Goal: Check status: Check status

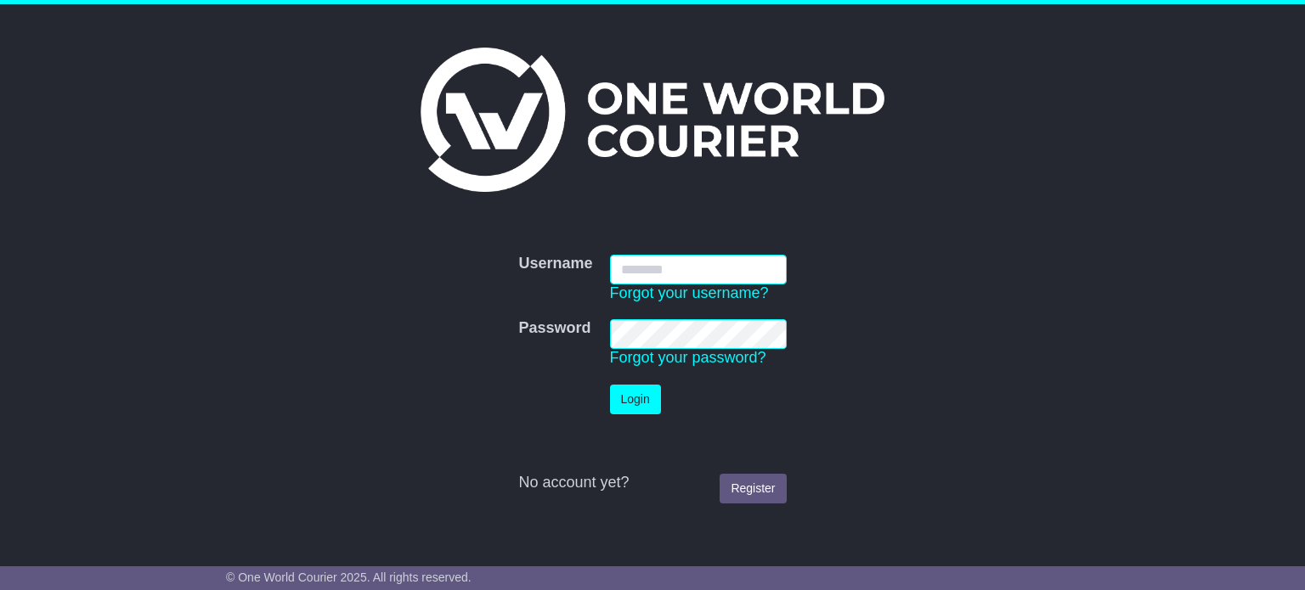
type input "**********"
click at [633, 400] on button "Login" at bounding box center [635, 400] width 51 height 30
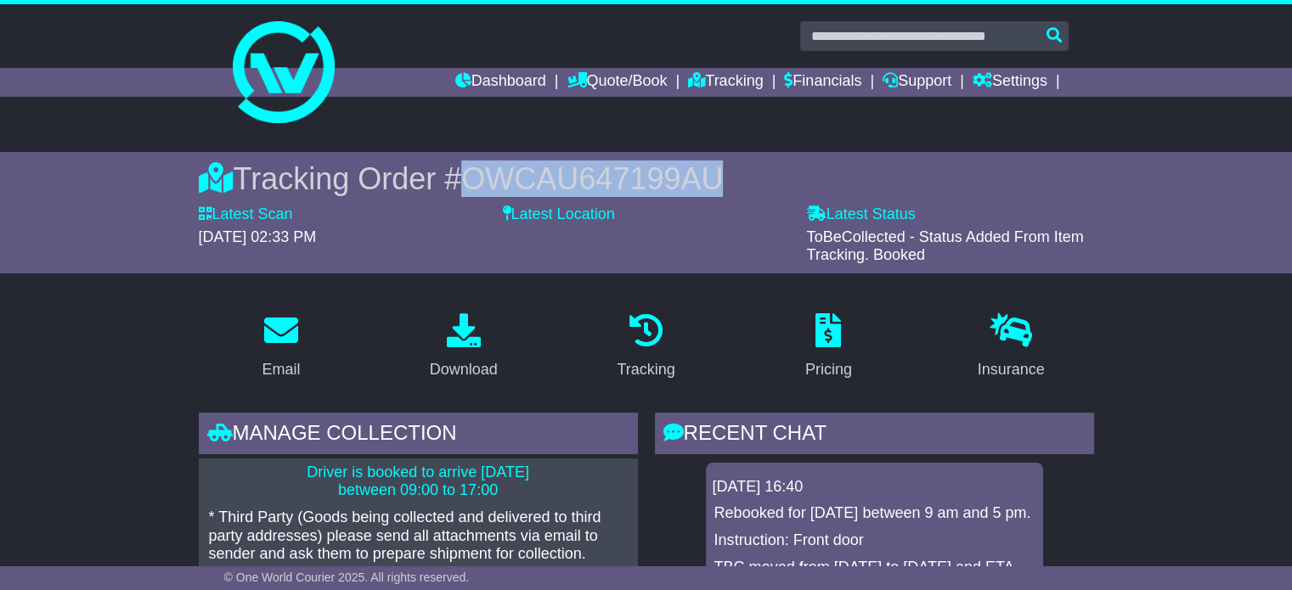
drag, startPoint x: 465, startPoint y: 178, endPoint x: 714, endPoint y: 169, distance: 249.1
click at [714, 169] on div "Tracking Order # OWCAU647199AU" at bounding box center [646, 179] width 895 height 37
drag, startPoint x: 714, startPoint y: 169, endPoint x: 486, endPoint y: 174, distance: 227.7
click at [486, 174] on div "Tracking Order # OWCAU647199AU" at bounding box center [646, 179] width 895 height 37
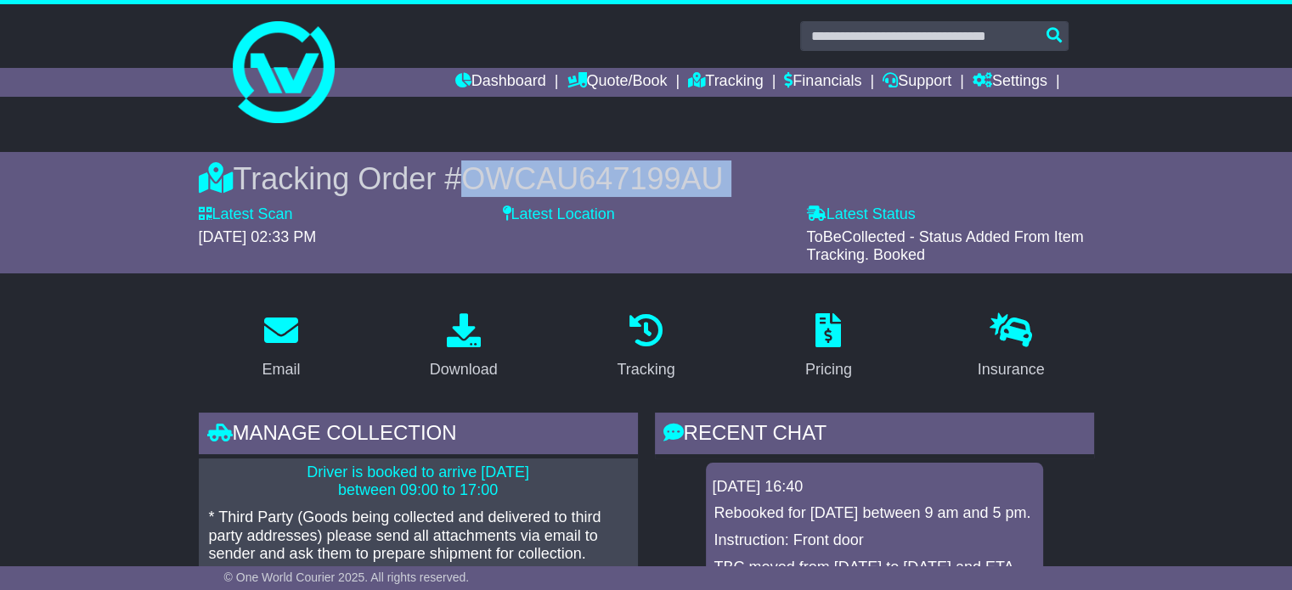
click at [478, 176] on span "OWCAU647199AU" at bounding box center [592, 178] width 262 height 35
drag, startPoint x: 447, startPoint y: 177, endPoint x: 800, endPoint y: 166, distance: 353.6
click at [800, 166] on div "Tracking Order # OWCAU647199AU" at bounding box center [646, 179] width 895 height 37
click at [772, 175] on div "Tracking Order # OWCAU647199AU" at bounding box center [646, 179] width 895 height 37
click at [625, 172] on span "OWCAU647199AU" at bounding box center [592, 178] width 262 height 35
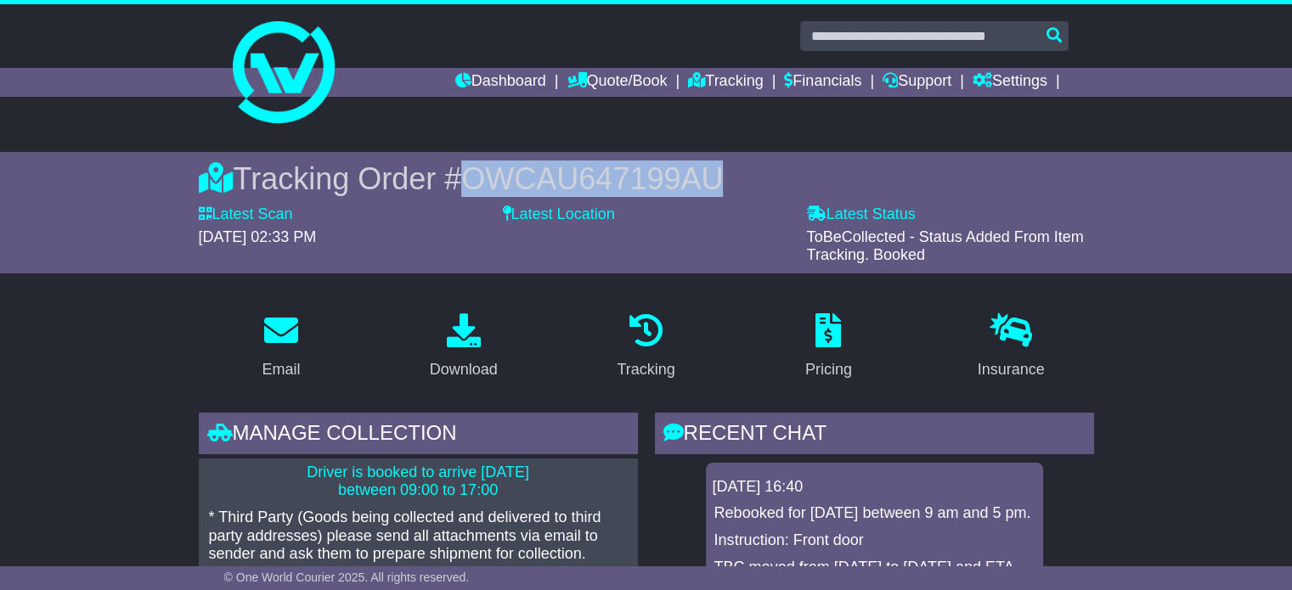
drag, startPoint x: 728, startPoint y: 182, endPoint x: 464, endPoint y: 183, distance: 264.2
click at [464, 183] on div "Tracking Order # OWCAU647199AU" at bounding box center [646, 179] width 895 height 37
click at [464, 183] on span "OWCAU647199AU" at bounding box center [592, 178] width 262 height 35
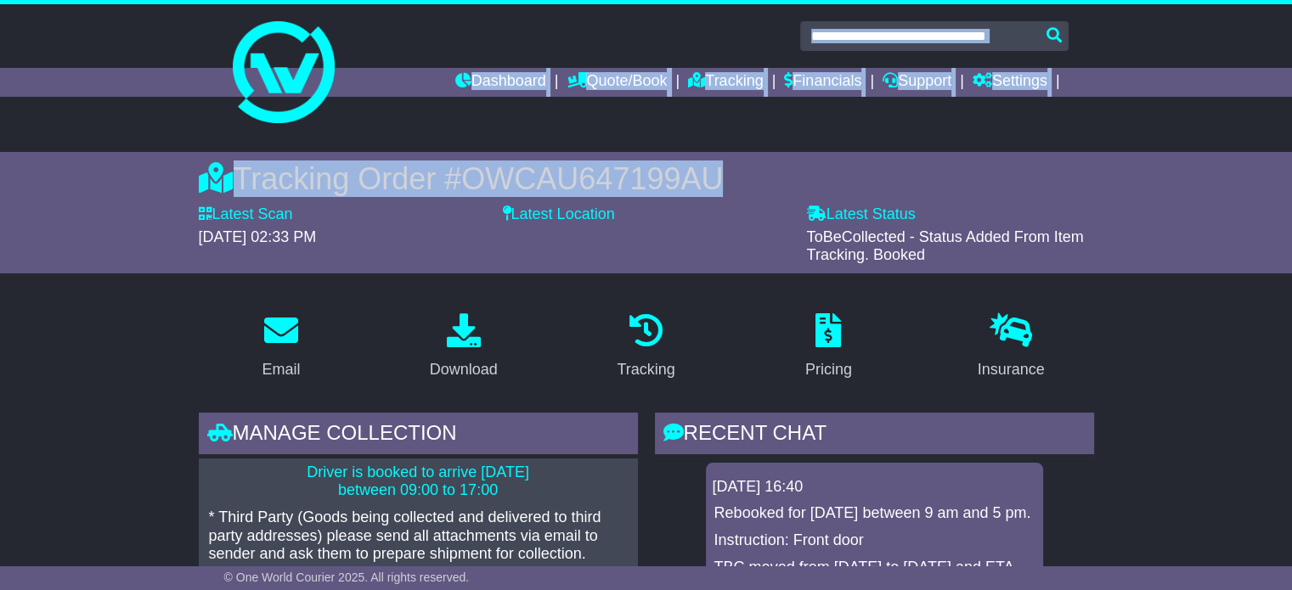
drag, startPoint x: 464, startPoint y: 183, endPoint x: 729, endPoint y: 138, distance: 268.8
click at [717, 185] on div "Tracking Order # OWCAU647199AU" at bounding box center [646, 179] width 895 height 37
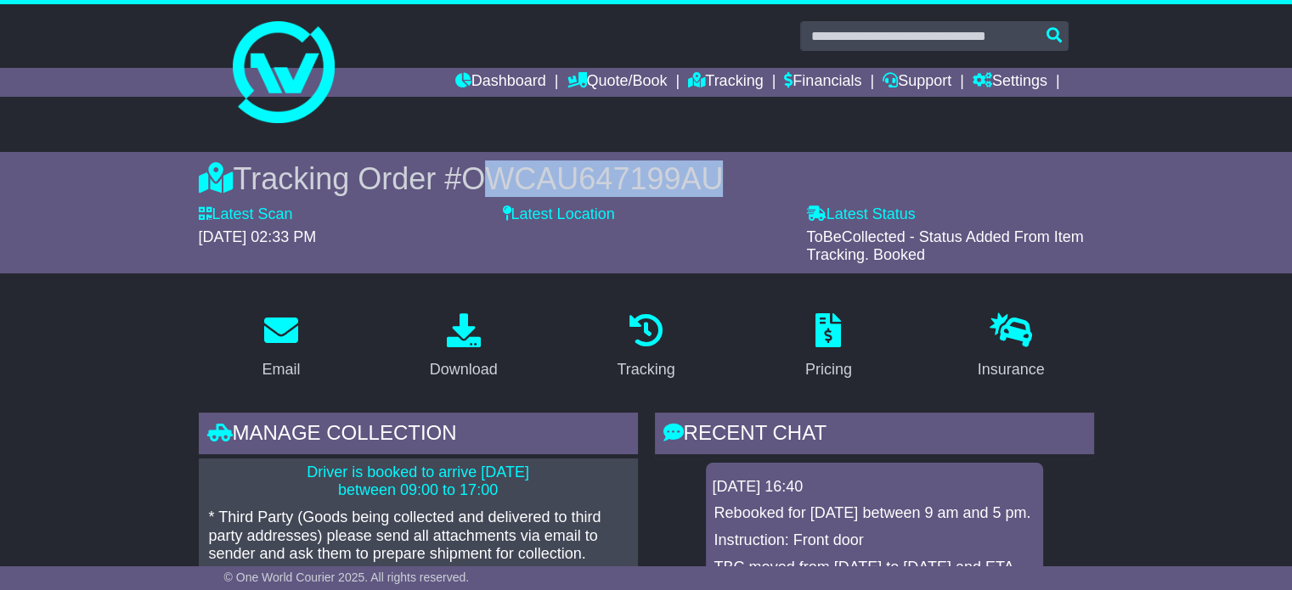
drag, startPoint x: 717, startPoint y: 179, endPoint x: 494, endPoint y: 172, distance: 222.7
click at [494, 172] on div "Tracking Order # OWCAU647199AU" at bounding box center [646, 179] width 895 height 37
click at [494, 172] on span "OWCAU647199AU" at bounding box center [592, 178] width 262 height 35
drag, startPoint x: 462, startPoint y: 182, endPoint x: 742, endPoint y: 194, distance: 279.7
click at [742, 194] on div "Tracking Order # OWCAU647199AU" at bounding box center [646, 179] width 895 height 37
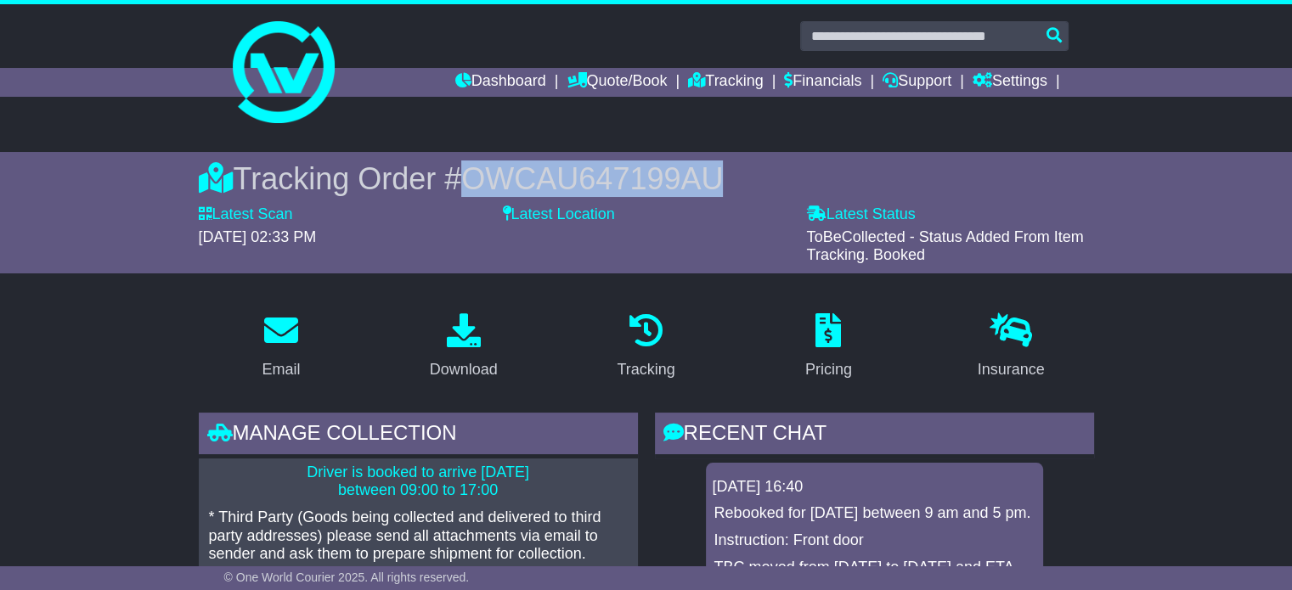
click at [735, 175] on div "Tracking Order # OWCAU647199AU" at bounding box center [646, 179] width 895 height 37
drag, startPoint x: 729, startPoint y: 183, endPoint x: 460, endPoint y: 191, distance: 269.4
click at [460, 191] on div "Tracking Order # OWCAU647199AU" at bounding box center [646, 179] width 895 height 37
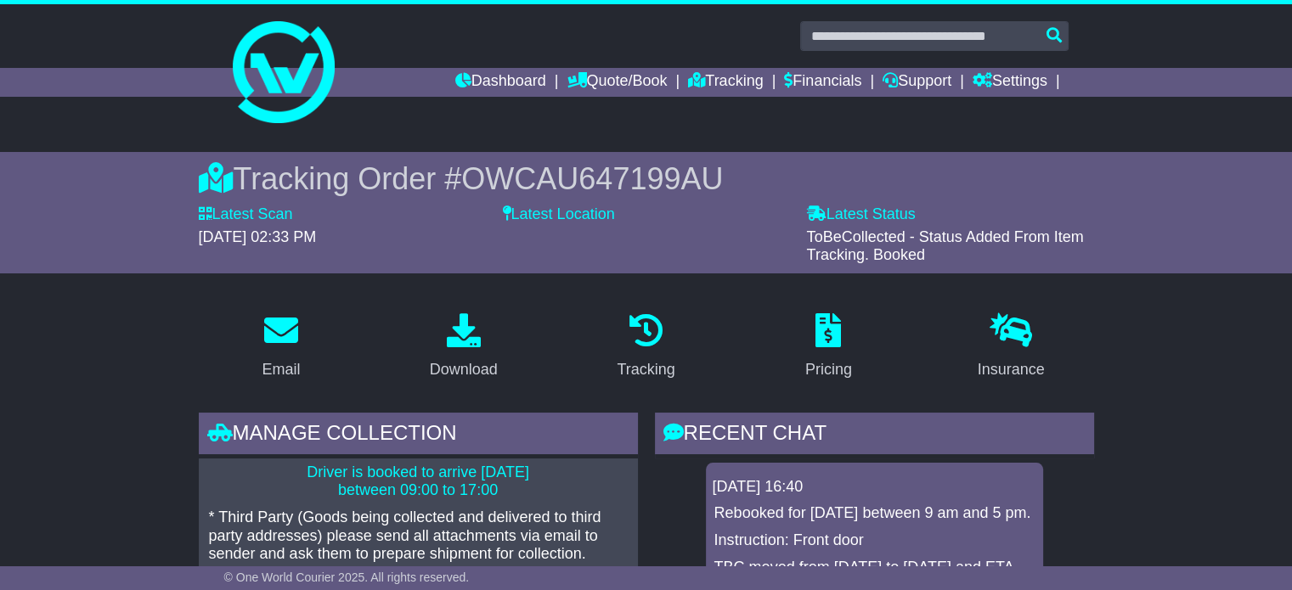
click at [445, 244] on div "[DATE] 02:33 PM" at bounding box center [342, 238] width 287 height 19
